Goal: Use online tool/utility: Utilize a website feature to perform a specific function

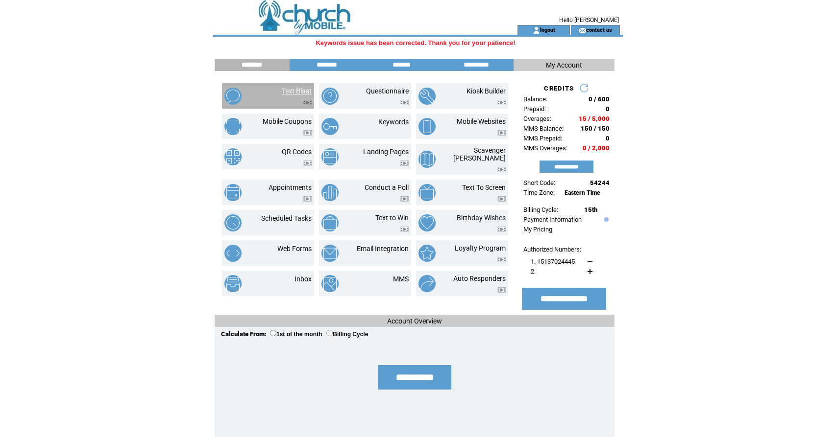
click at [290, 91] on link "Text Blast" at bounding box center [297, 91] width 30 height 8
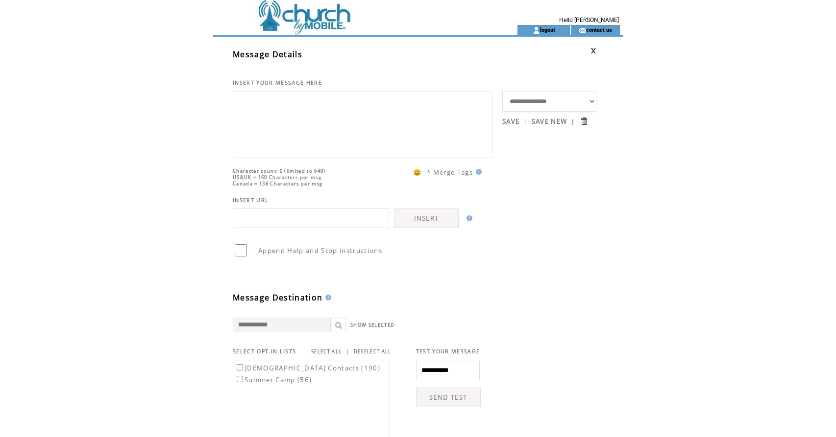
click at [307, 108] on textarea at bounding box center [362, 123] width 249 height 59
type textarea "**********"
click at [472, 303] on td "Message Destination" at bounding box center [367, 280] width 269 height 45
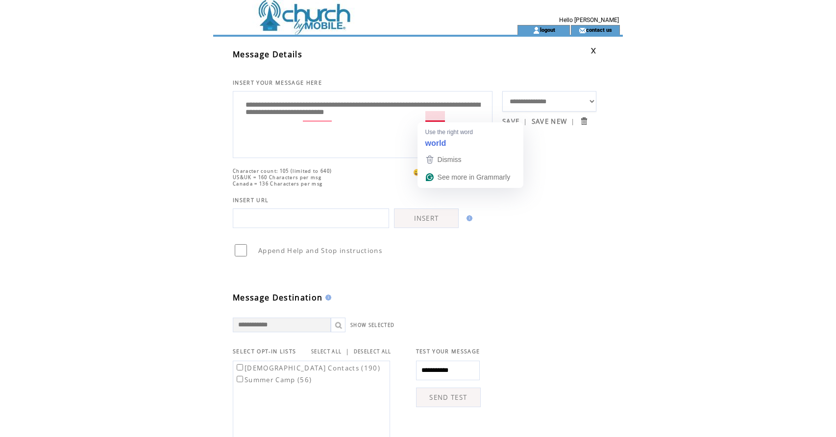
click at [585, 254] on td "Append Help and Stop instructions" at bounding box center [414, 243] width 363 height 30
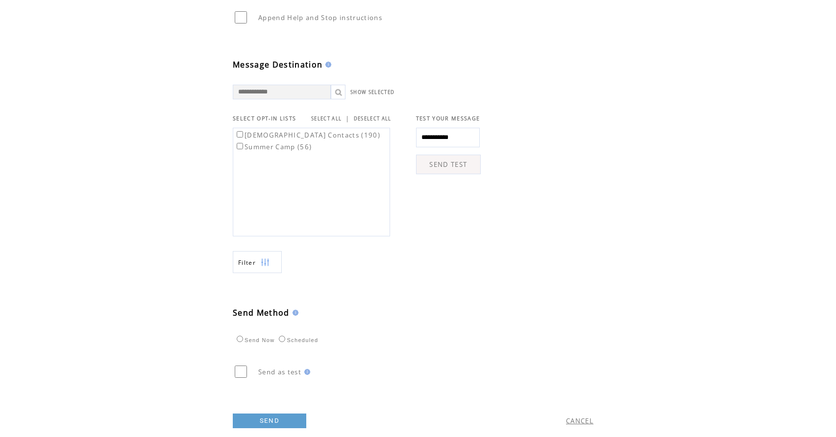
scroll to position [268, 0]
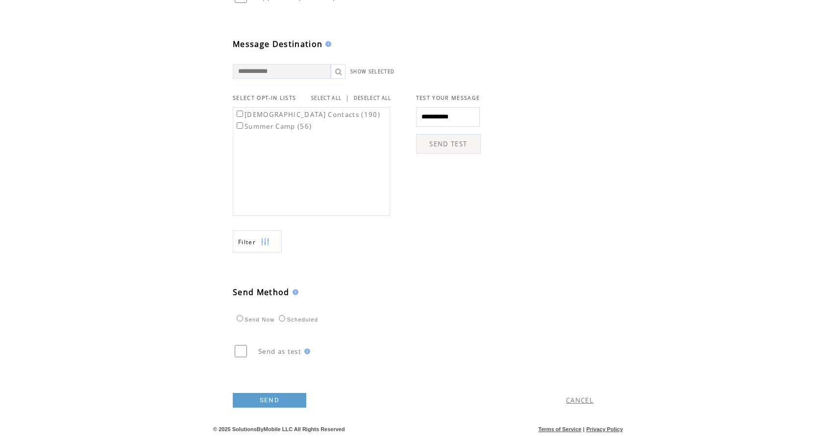
click at [287, 398] on link "SEND" at bounding box center [269, 400] width 73 height 15
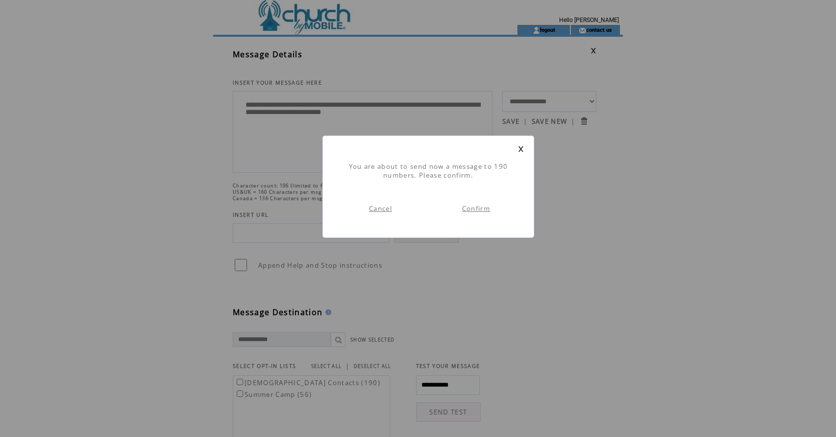
scroll to position [0, 0]
click at [466, 214] on td "Confirm" at bounding box center [476, 209] width 96 height 38
click at [468, 210] on link "Confirm" at bounding box center [476, 208] width 28 height 9
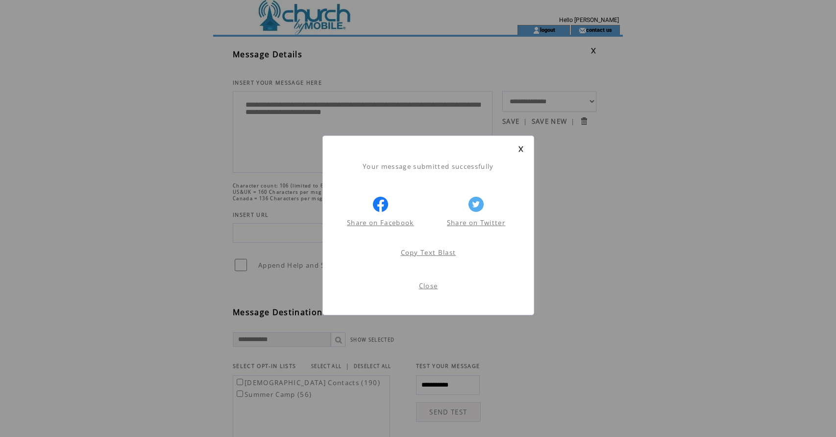
scroll to position [0, 0]
click at [438, 284] on form "Close" at bounding box center [428, 286] width 191 height 9
click at [430, 288] on link "Close" at bounding box center [428, 286] width 19 height 9
